Goal: Navigation & Orientation: Go to known website

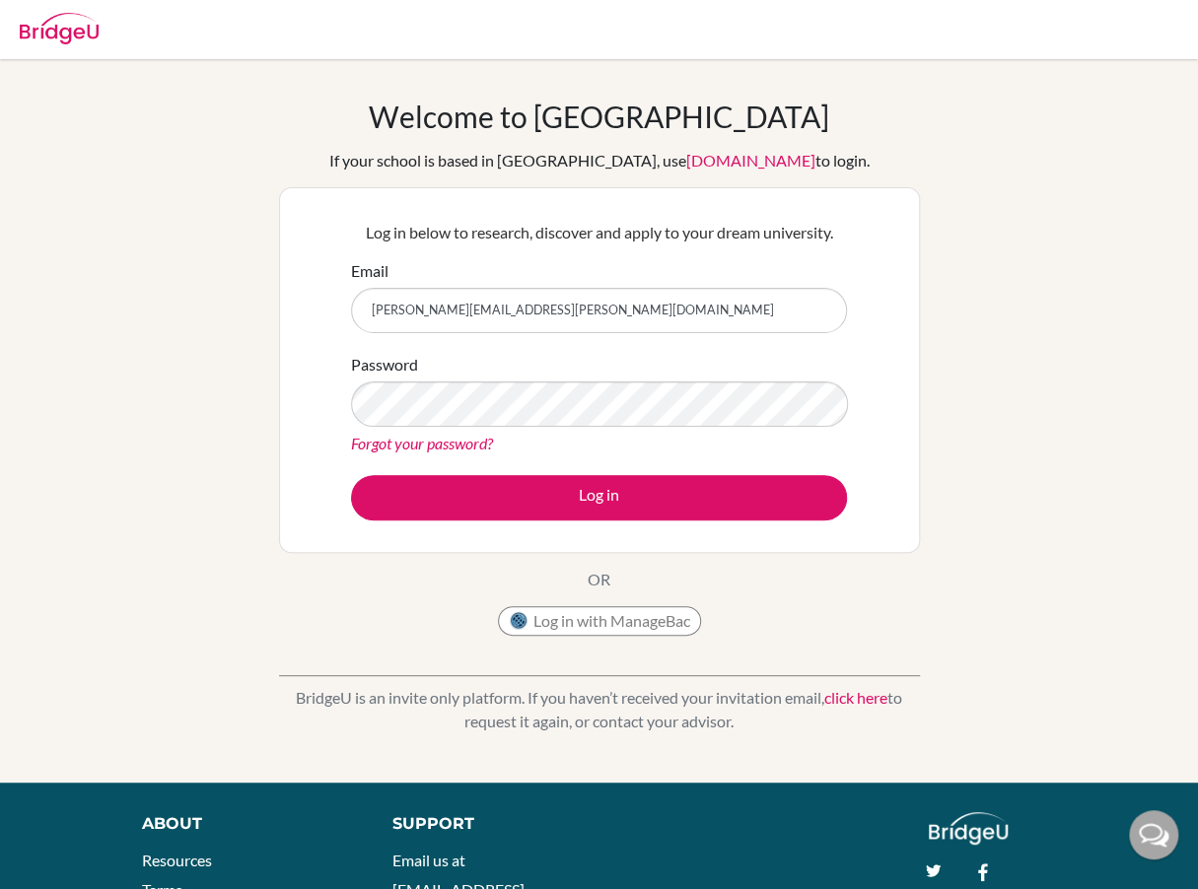
click at [72, 227] on div "Welcome to BridgeU If your school is based in China, use app.bridge-u.com.cn to…" at bounding box center [599, 421] width 1198 height 645
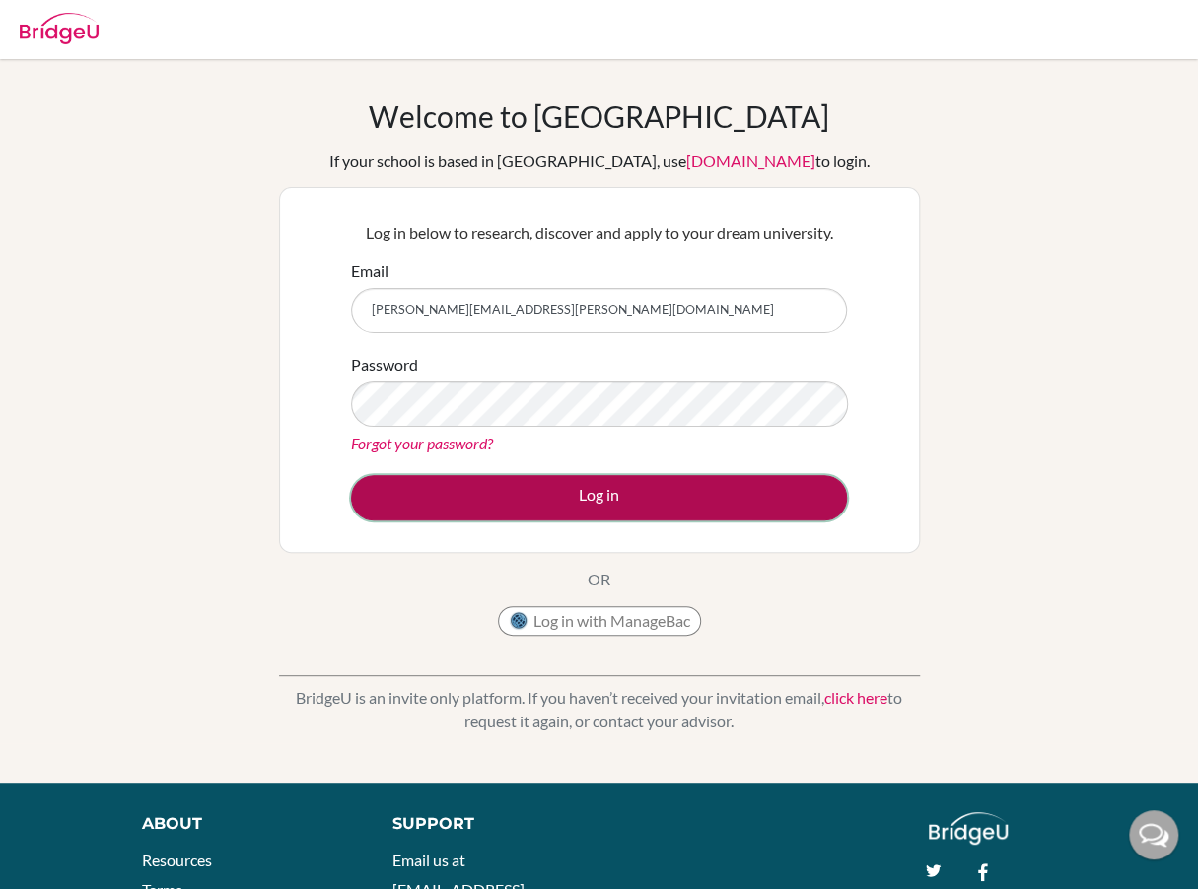
click at [509, 480] on button "Log in" at bounding box center [599, 497] width 496 height 45
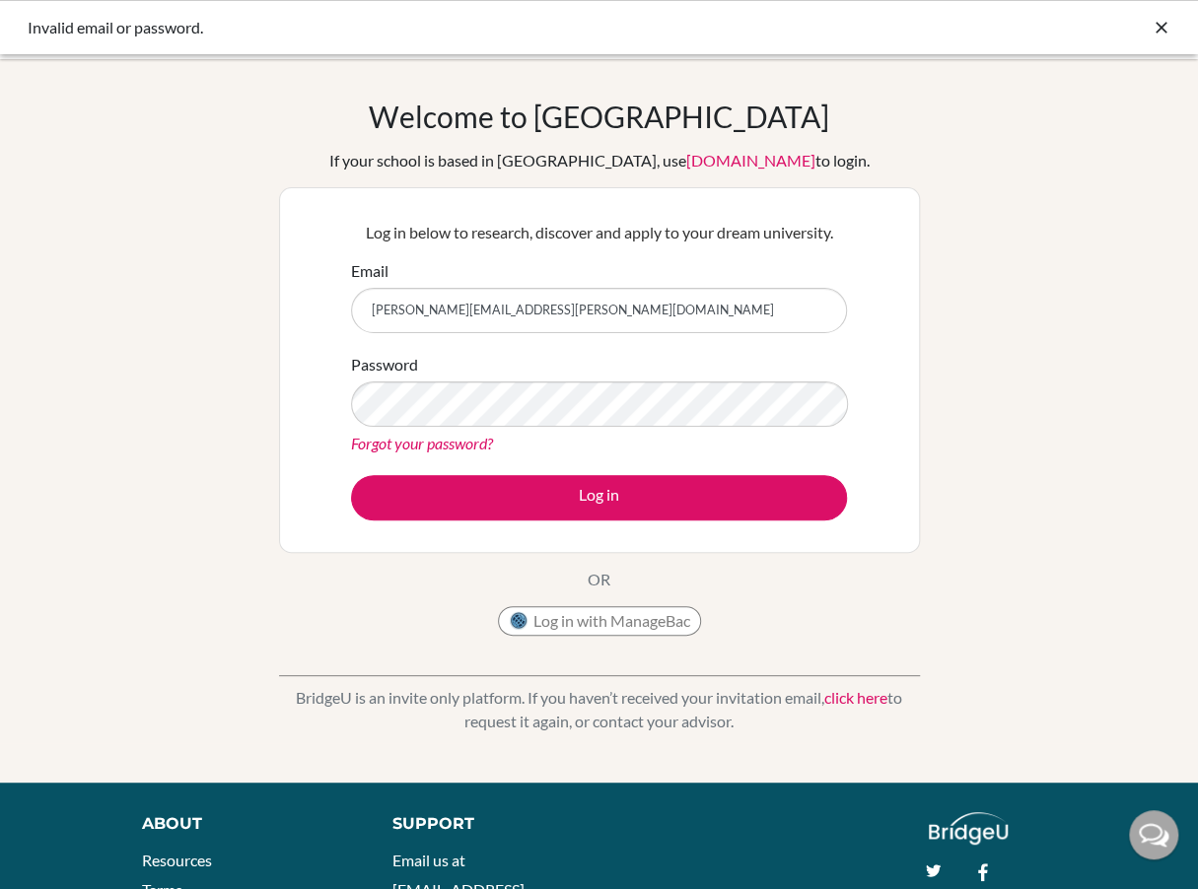
click at [1162, 30] on icon at bounding box center [1161, 28] width 20 height 20
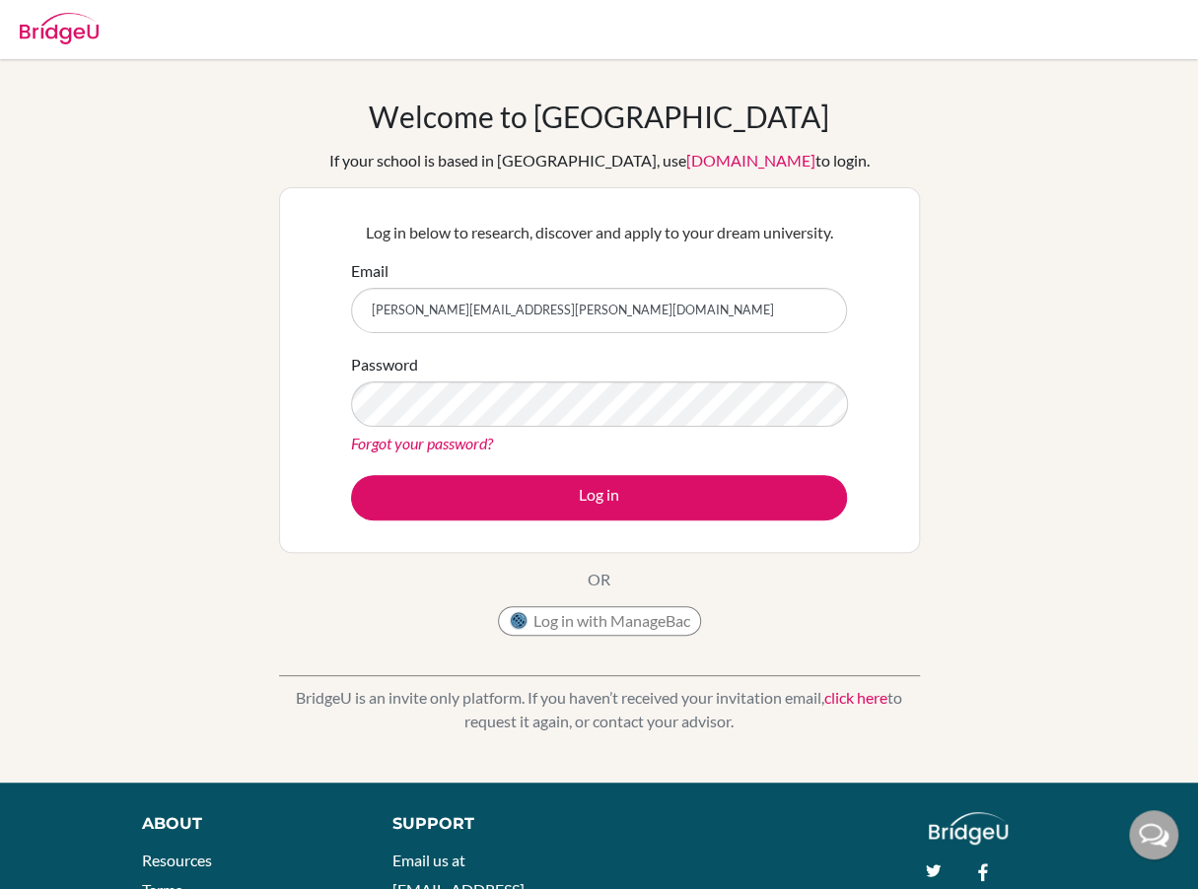
click at [56, 38] on img at bounding box center [59, 29] width 79 height 32
